Goal: Information Seeking & Learning: Learn about a topic

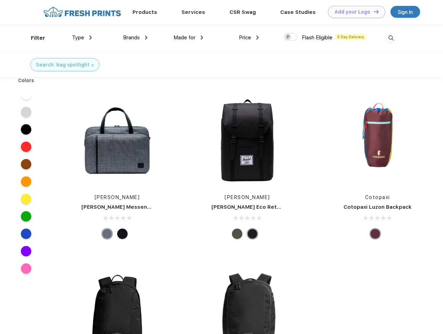
click at [354, 12] on link "Add your Logo Design Tool" at bounding box center [356, 12] width 57 height 12
click at [0, 0] on div "Design Tool" at bounding box center [0, 0] width 0 height 0
click at [373, 11] on link "Add your Logo Design Tool" at bounding box center [356, 12] width 57 height 12
click at [33, 38] on div "Filter" at bounding box center [38, 38] width 14 height 8
click at [82, 38] on span "Type" at bounding box center [78, 37] width 12 height 6
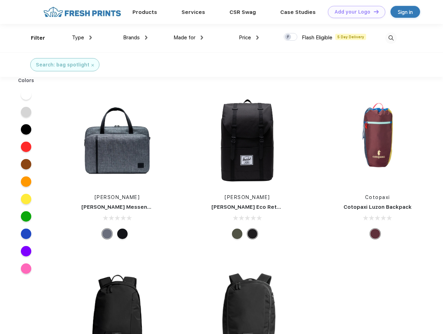
click at [135, 38] on span "Brands" at bounding box center [131, 37] width 17 height 6
click at [188, 38] on span "Made for" at bounding box center [184, 37] width 22 height 6
click at [249, 38] on span "Price" at bounding box center [245, 37] width 12 height 6
click at [290, 37] on div at bounding box center [290, 37] width 14 height 8
click at [288, 37] on input "checkbox" at bounding box center [285, 35] width 5 height 5
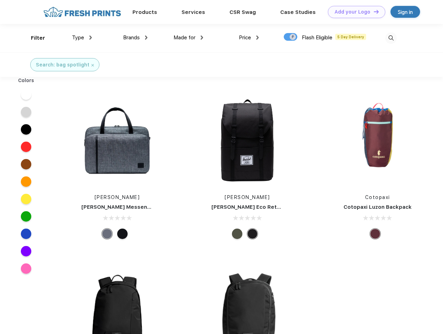
click at [391, 38] on img at bounding box center [390, 37] width 11 height 11
